Goal: Transaction & Acquisition: Obtain resource

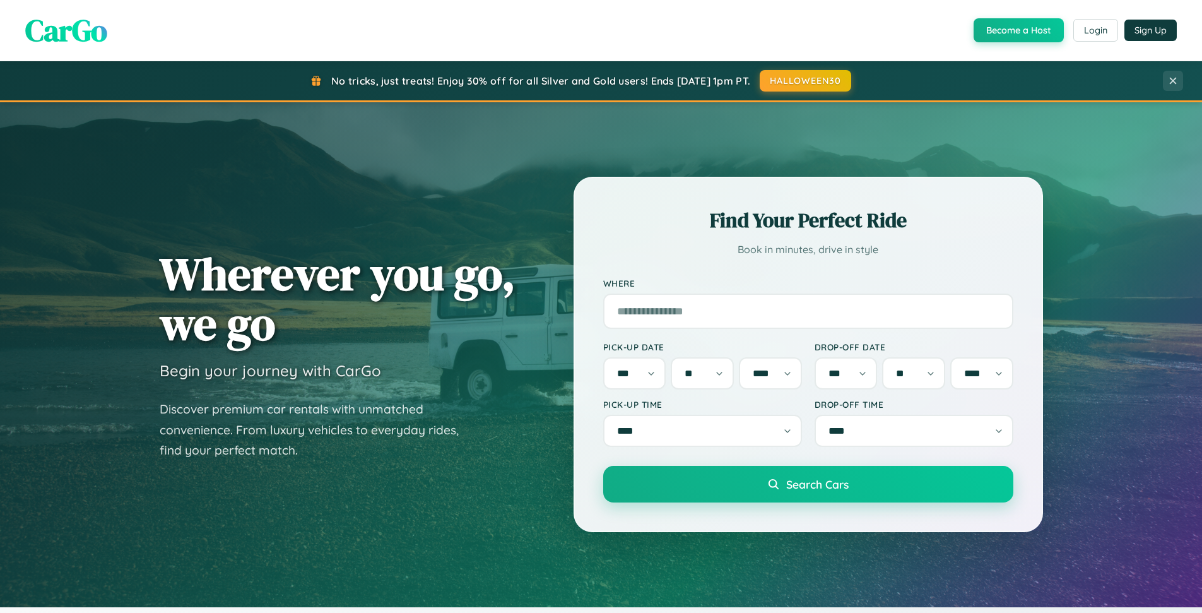
select select "**"
select select "****"
select select "**"
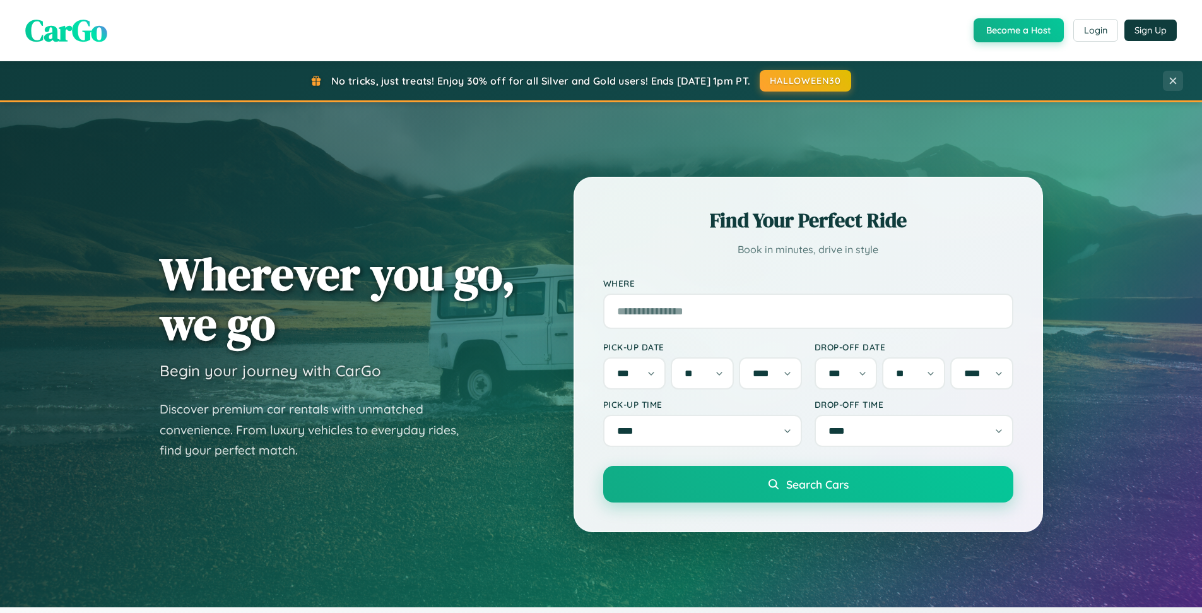
select select "****"
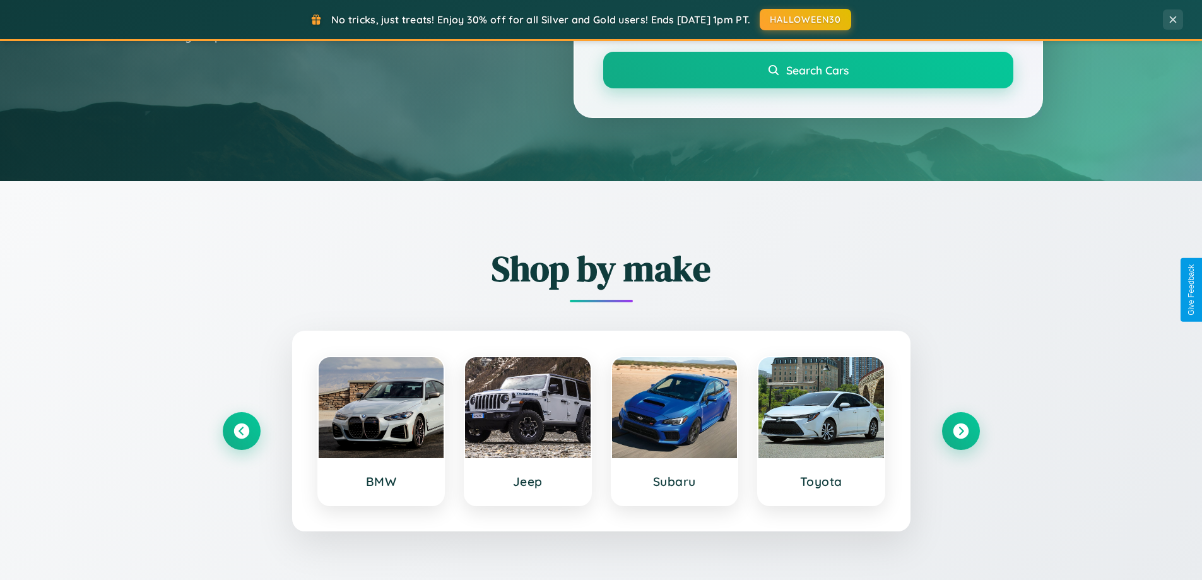
scroll to position [544, 0]
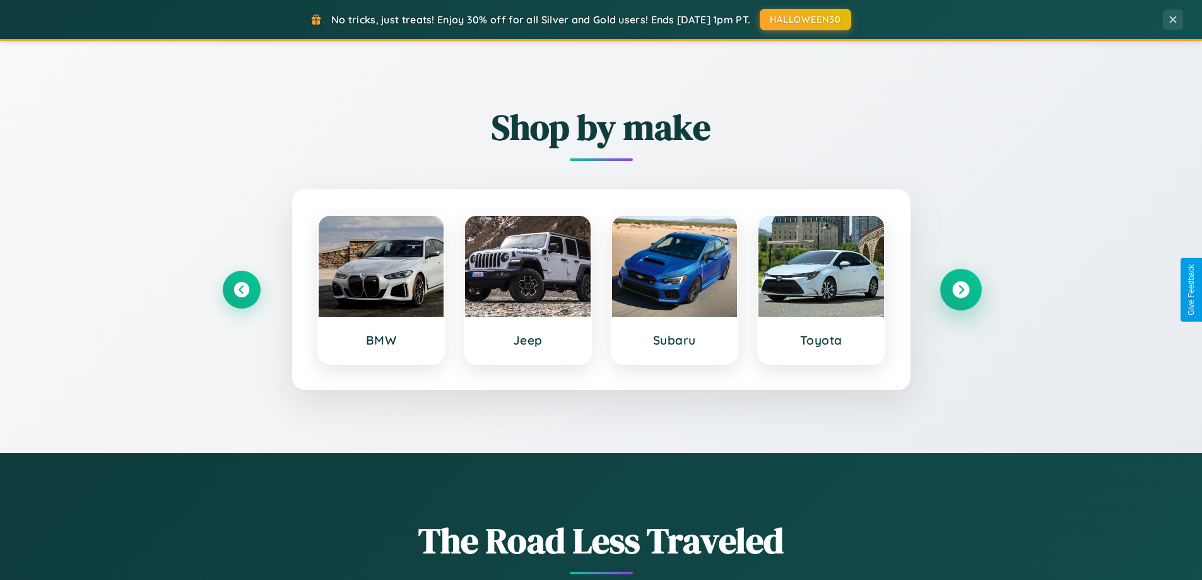
click at [961, 290] on icon at bounding box center [960, 289] width 17 height 17
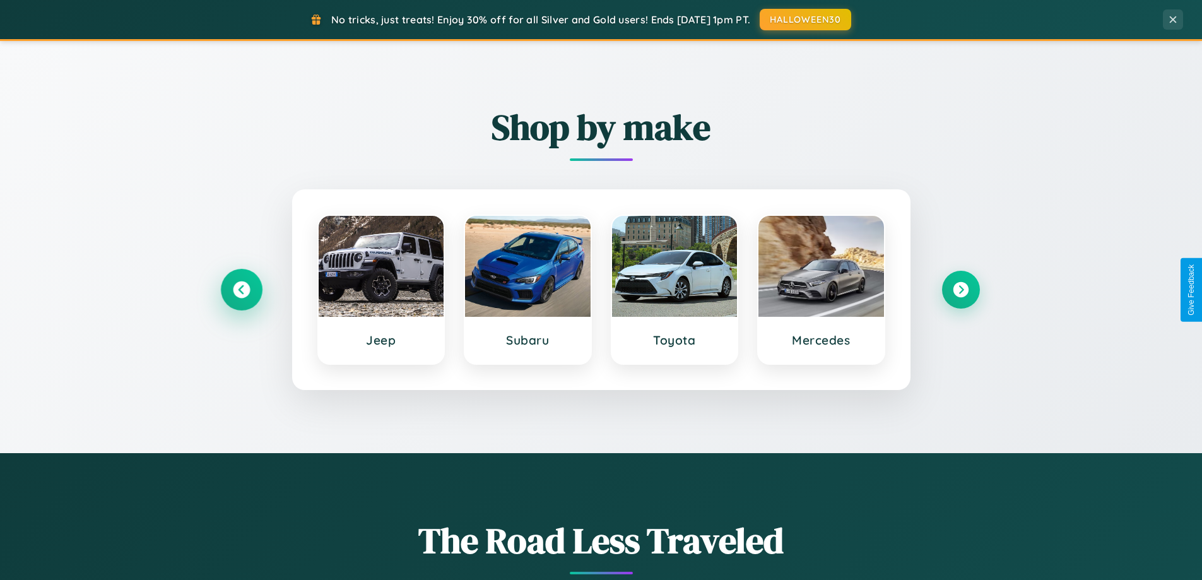
click at [241, 290] on icon at bounding box center [241, 289] width 17 height 17
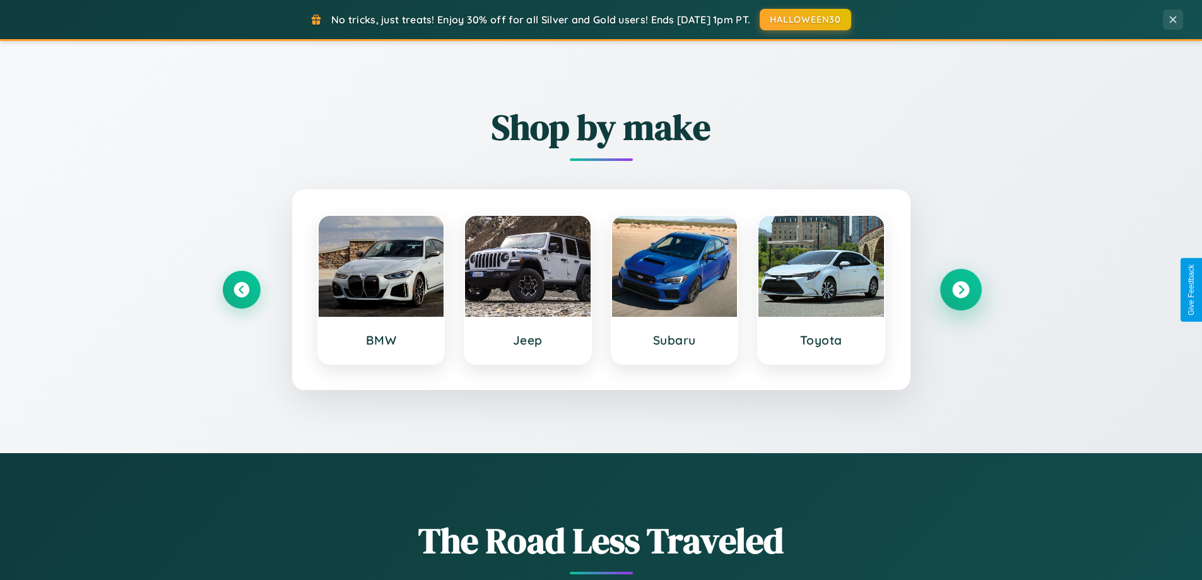
click at [961, 290] on icon at bounding box center [960, 289] width 17 height 17
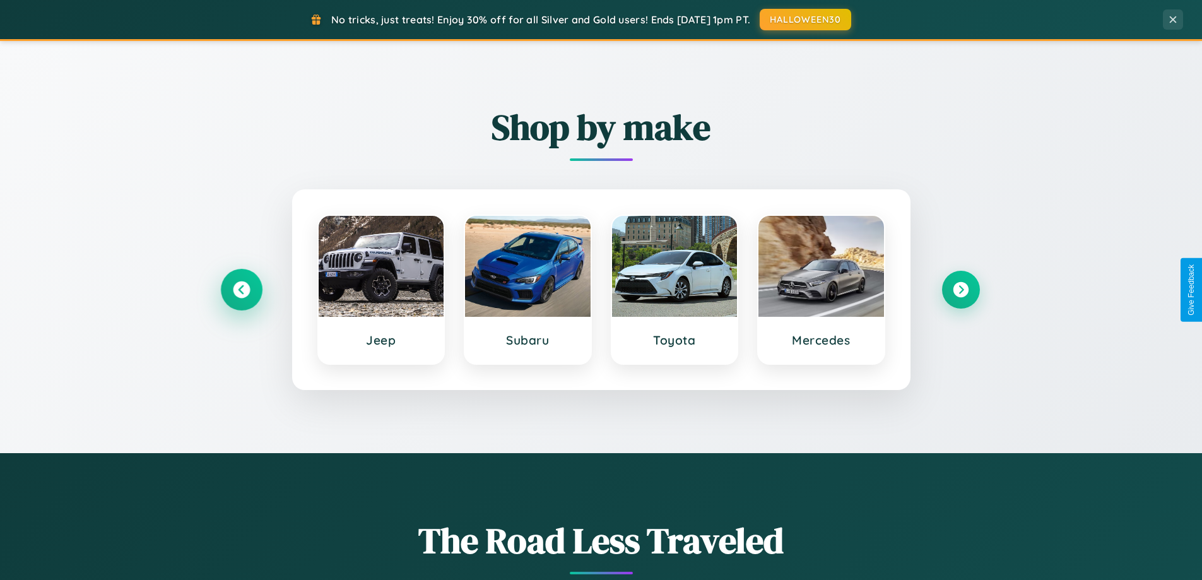
click at [241, 290] on icon at bounding box center [241, 289] width 17 height 17
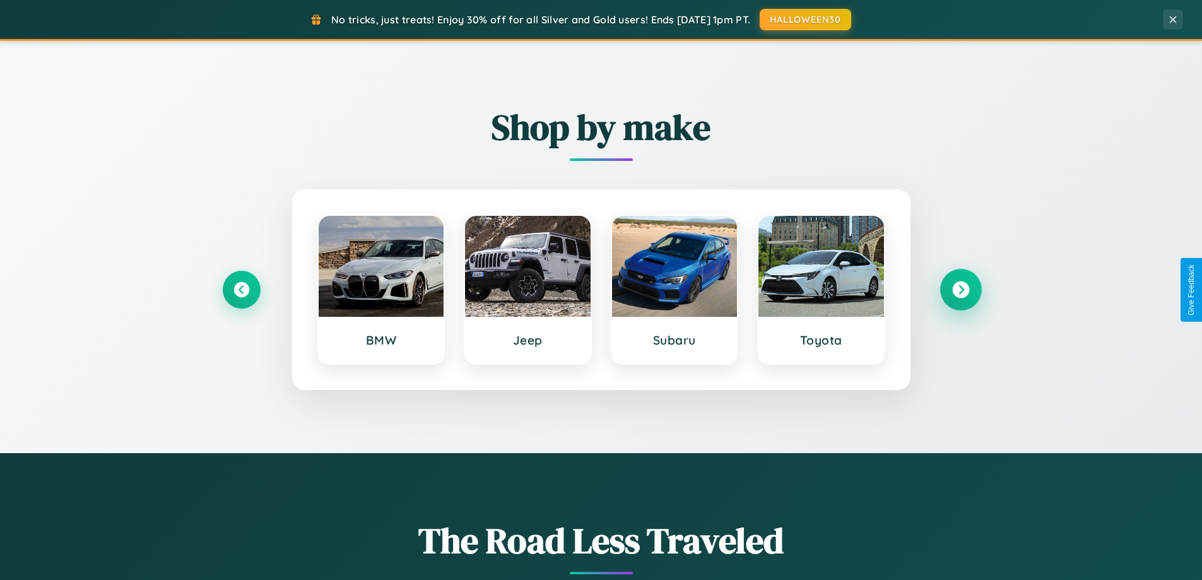
click at [961, 290] on icon at bounding box center [960, 289] width 17 height 17
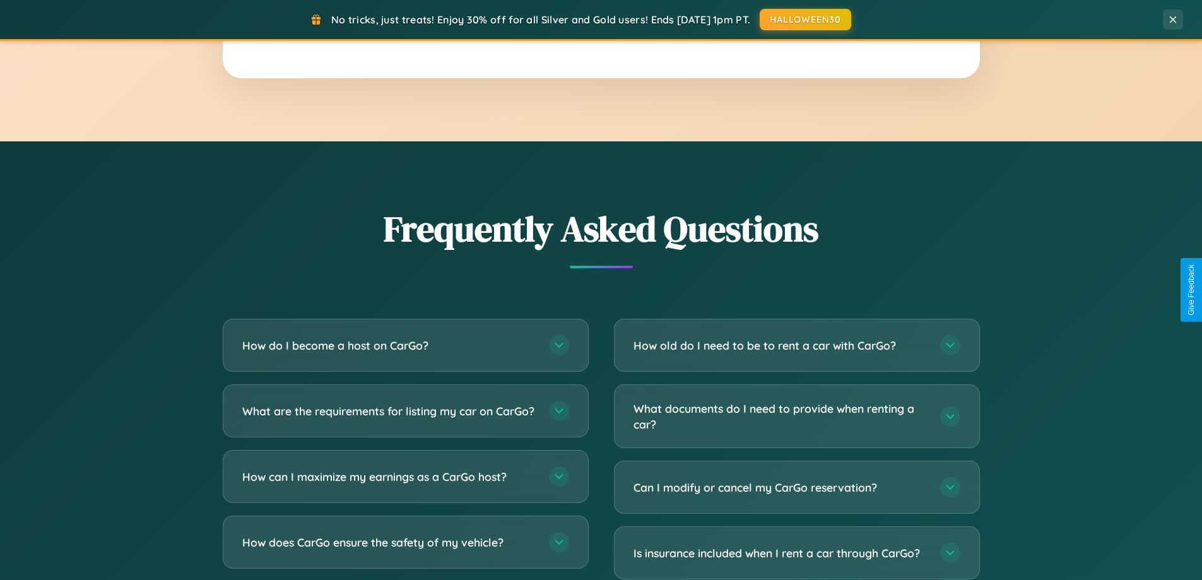
scroll to position [2429, 0]
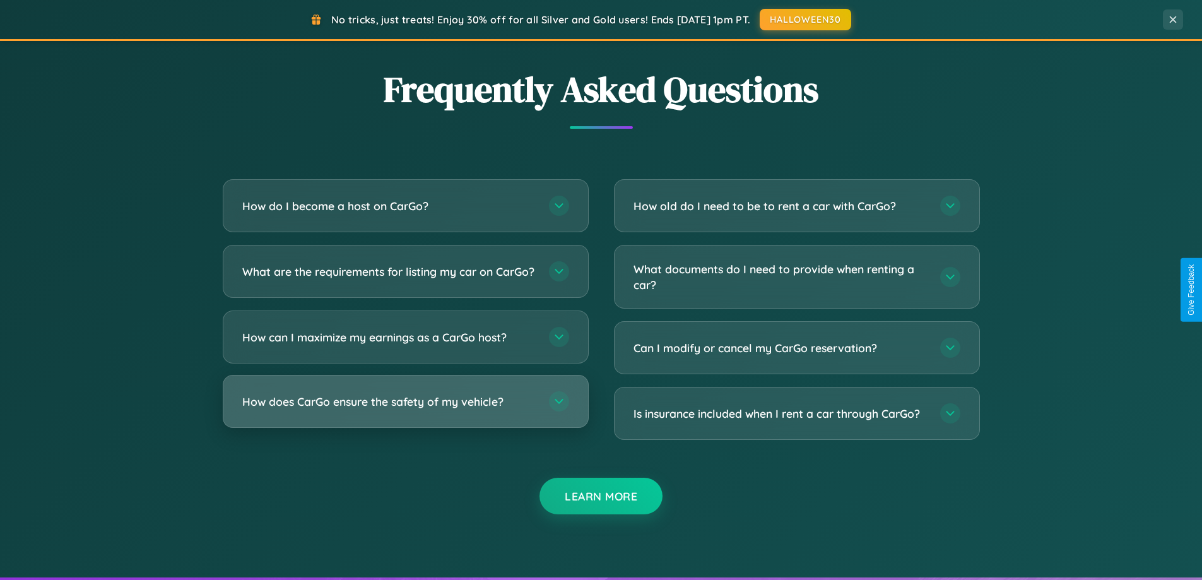
click at [405, 410] on h3 "How does CarGo ensure the safety of my vehicle?" at bounding box center [389, 402] width 294 height 16
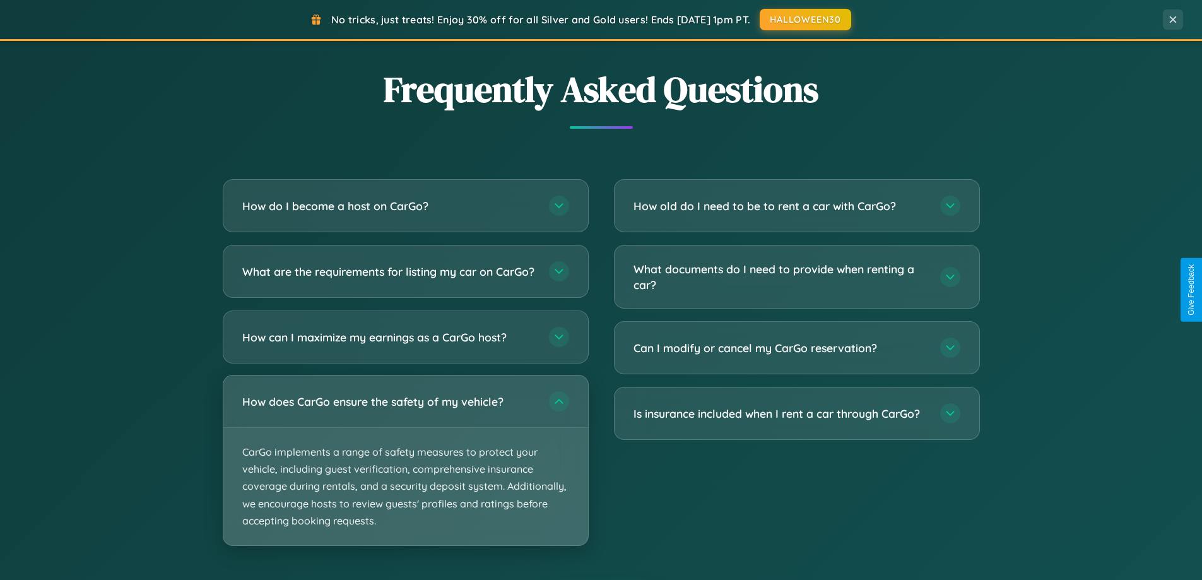
click at [405, 471] on p "CarGo implements a range of safety measures to protect your vehicle, including …" at bounding box center [405, 486] width 365 height 117
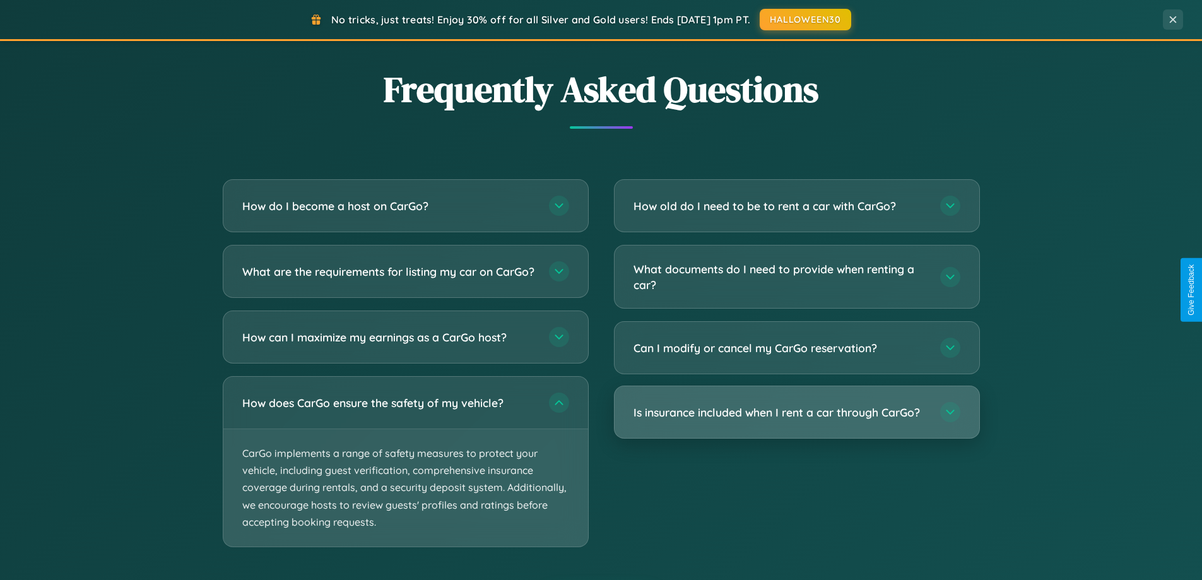
click at [797, 413] on h3 "Is insurance included when I rent a car through CarGo?" at bounding box center [781, 413] width 294 height 16
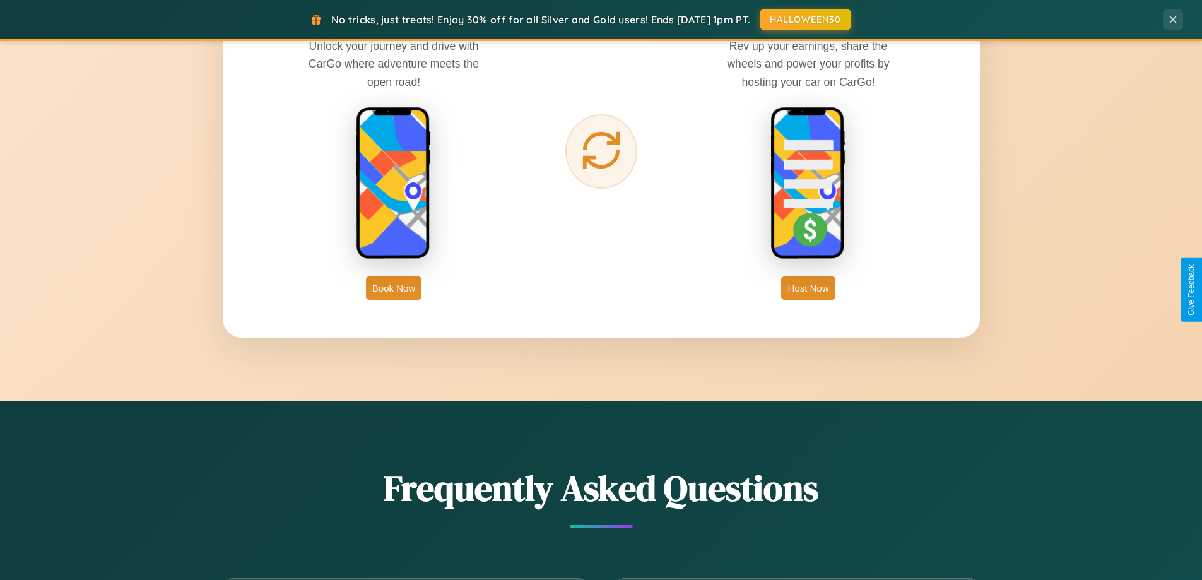
scroll to position [2028, 0]
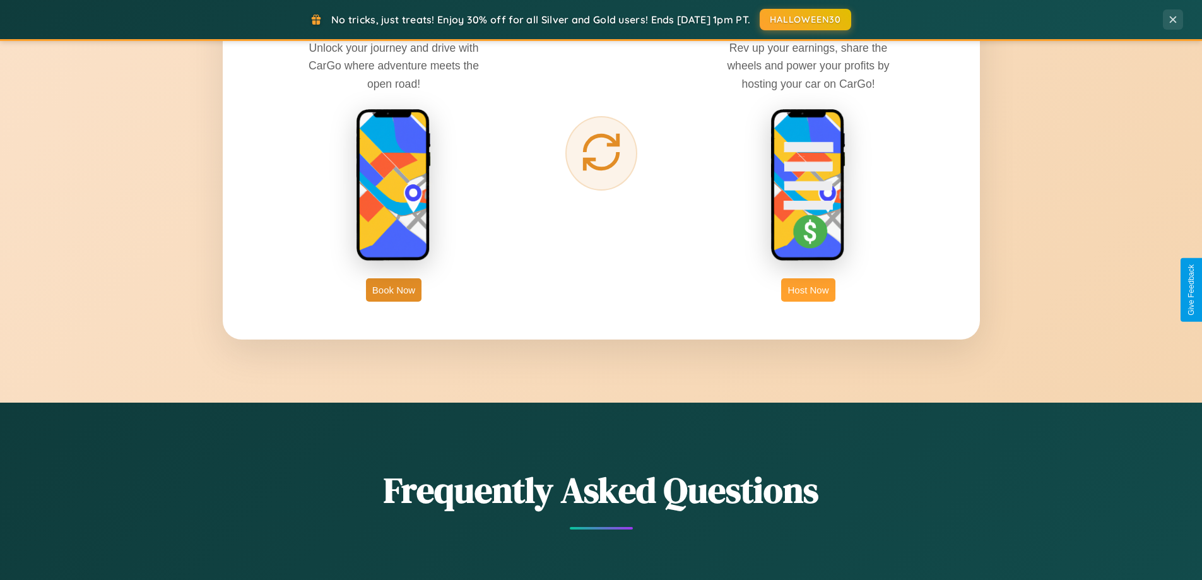
click at [809, 290] on button "Host Now" at bounding box center [808, 289] width 54 height 23
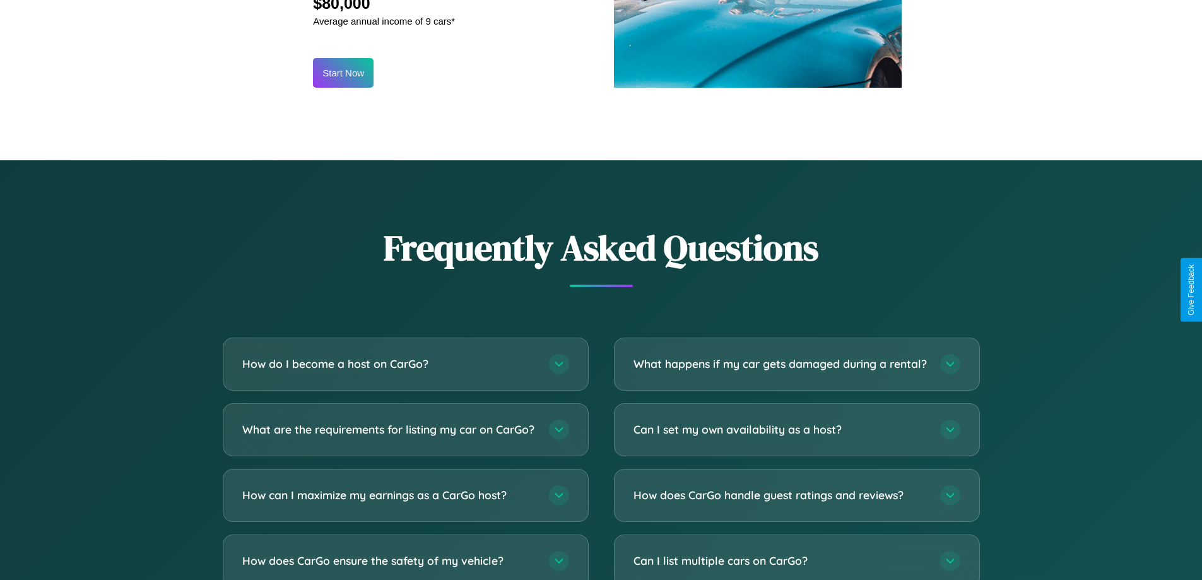
scroll to position [1706, 0]
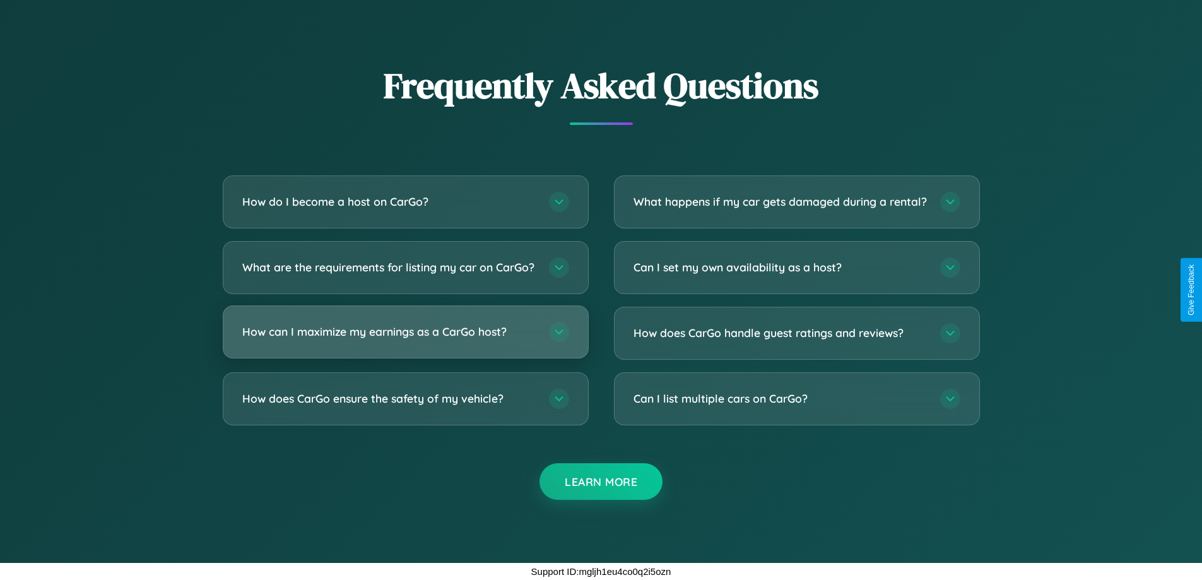
click at [405, 332] on h3 "How can I maximize my earnings as a CarGo host?" at bounding box center [389, 332] width 294 height 16
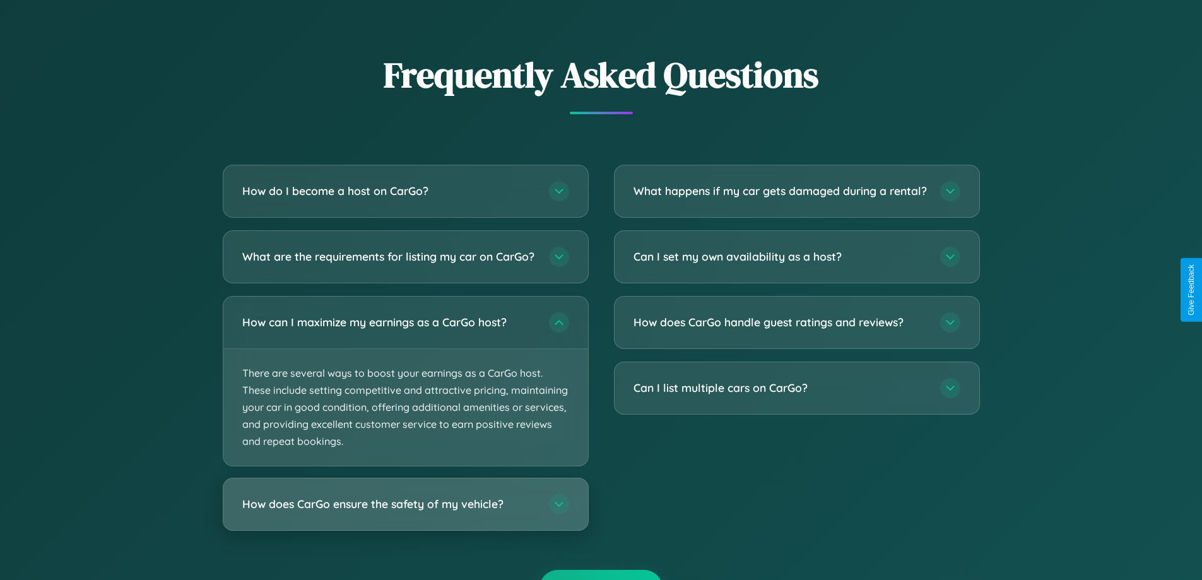
click at [405, 512] on h3 "How does CarGo ensure the safety of my vehicle?" at bounding box center [389, 505] width 294 height 16
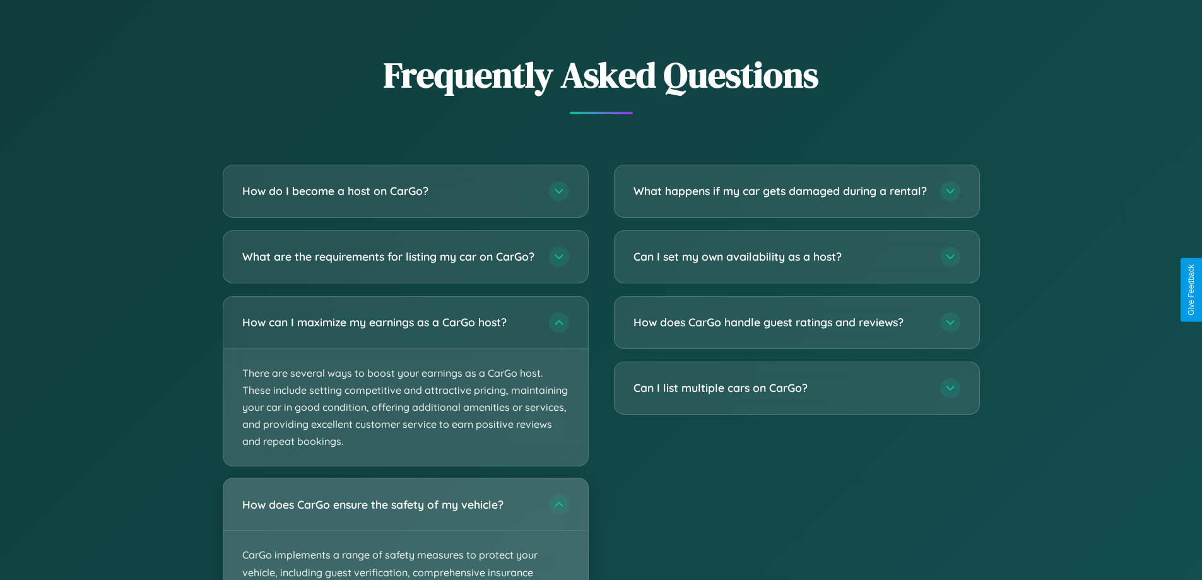
click at [405, 530] on div "How does CarGo ensure the safety of my vehicle?" at bounding box center [405, 504] width 365 height 52
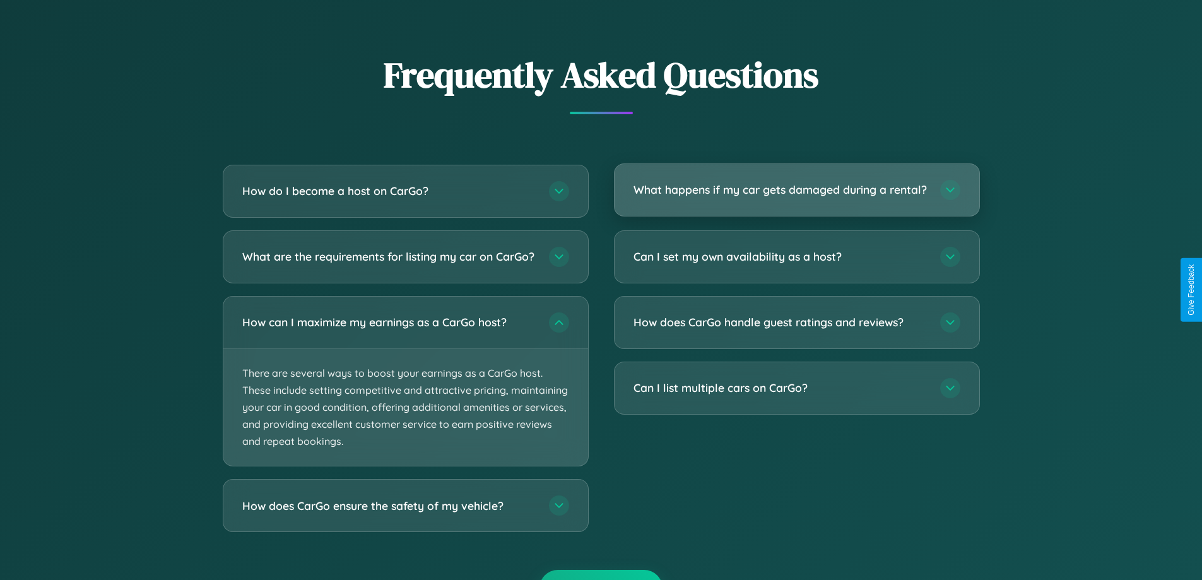
click at [797, 195] on h3 "What happens if my car gets damaged during a rental?" at bounding box center [781, 190] width 294 height 16
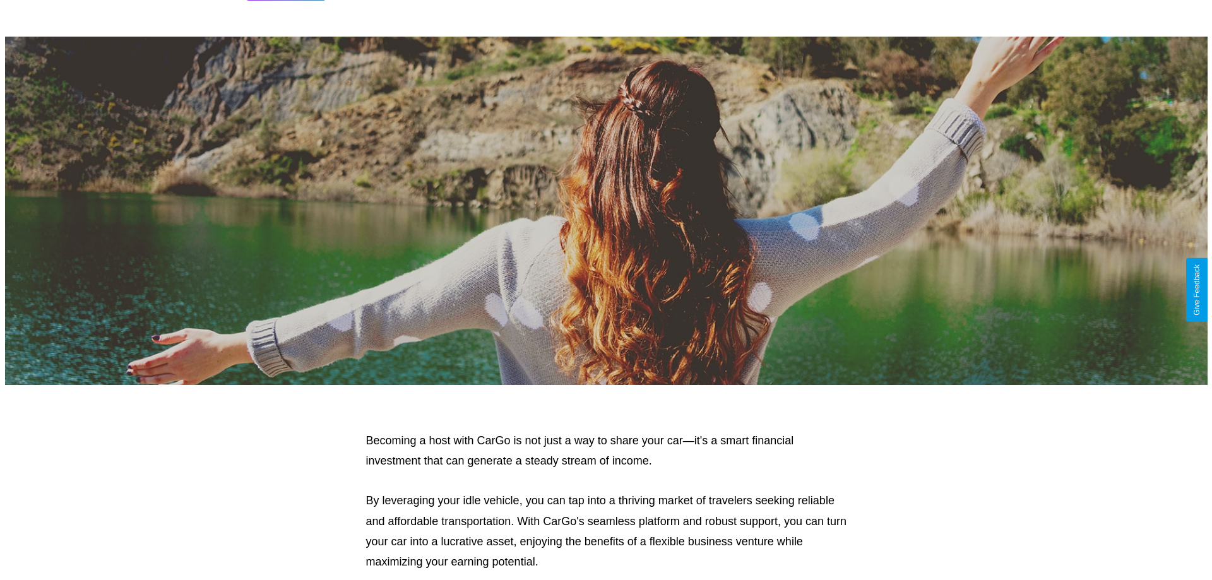
scroll to position [0, 0]
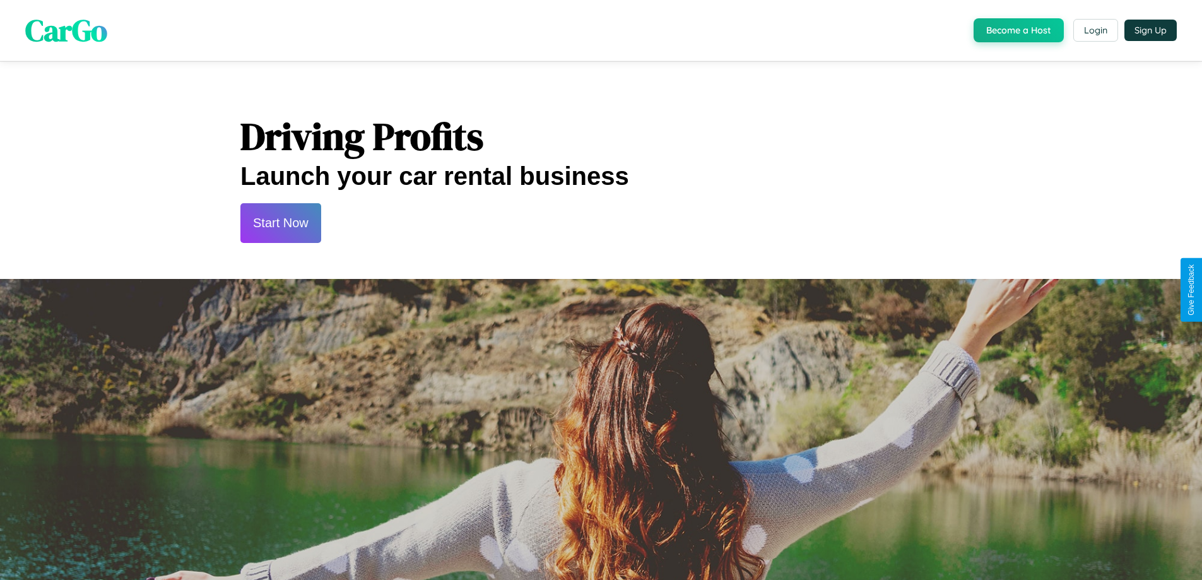
click at [280, 223] on button "Start Now" at bounding box center [280, 223] width 81 height 40
